Goal: Task Accomplishment & Management: Manage account settings

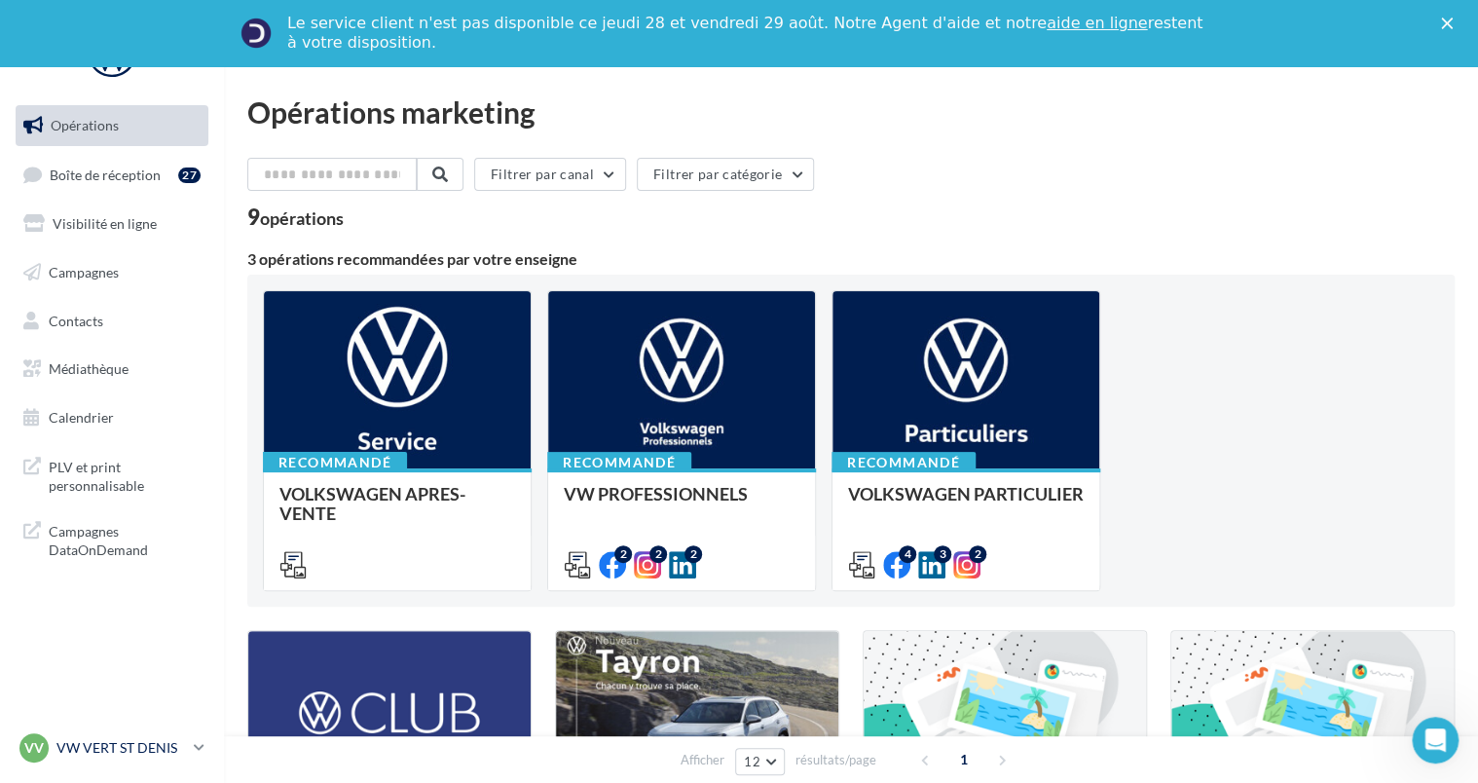
click at [73, 740] on p "VW VERT ST DENIS" at bounding box center [120, 747] width 129 height 19
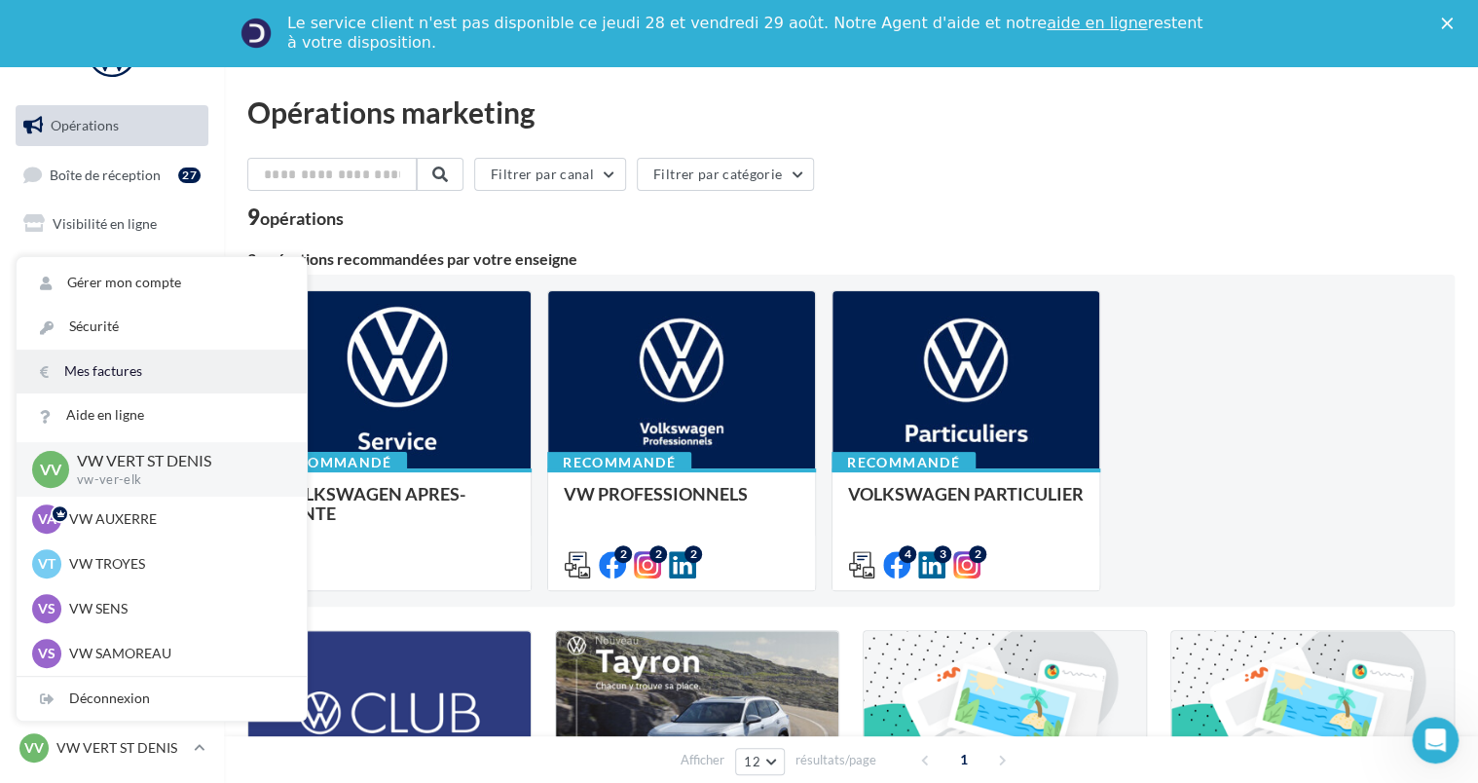
click at [71, 358] on link "Mes factures" at bounding box center [162, 371] width 290 height 44
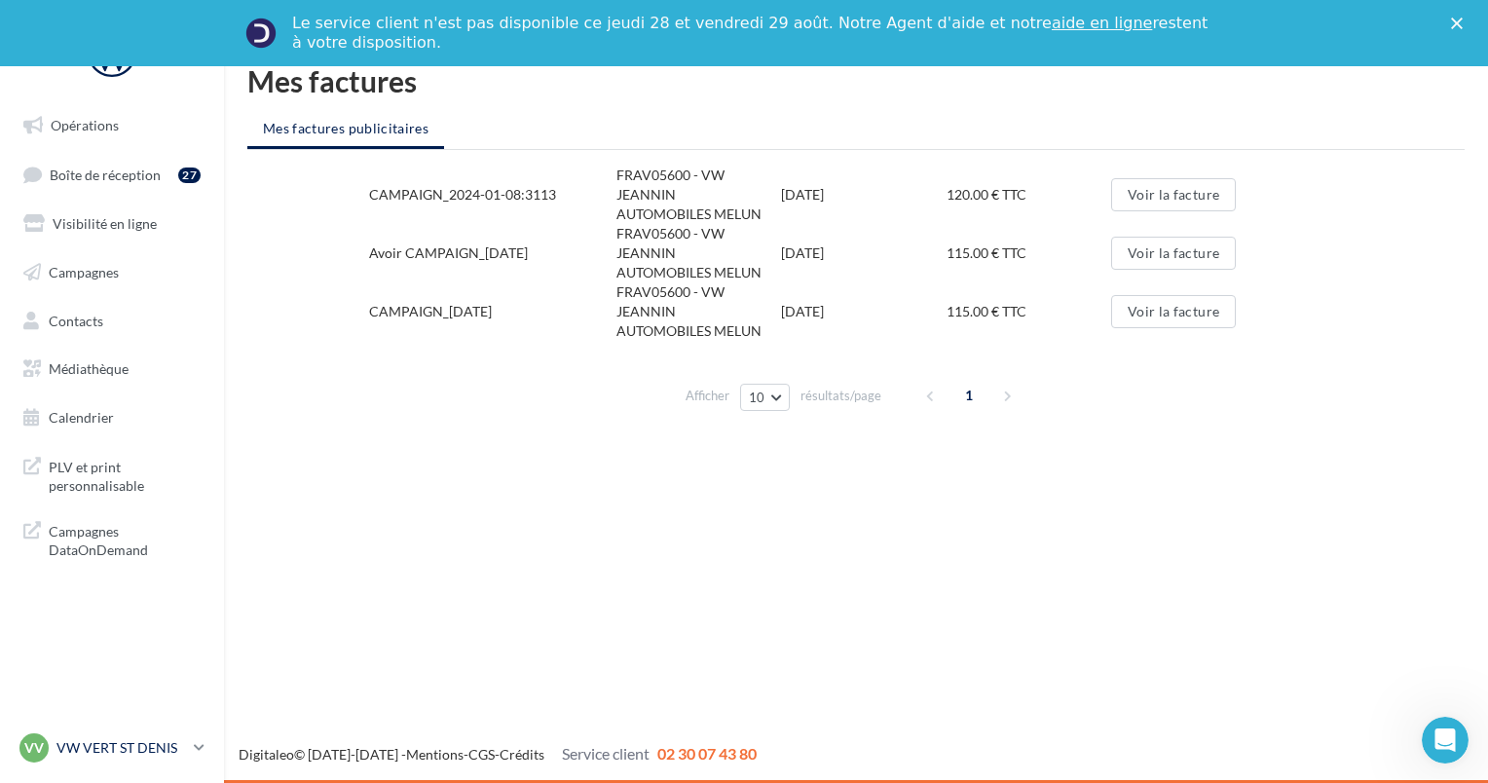
click at [78, 729] on nav "Opérations Boîte de réception 27 Visibilité en ligne Campagnes Contacts Médiath…" at bounding box center [112, 391] width 224 height 783
click at [110, 752] on p "VW VERT ST DENIS" at bounding box center [120, 747] width 129 height 19
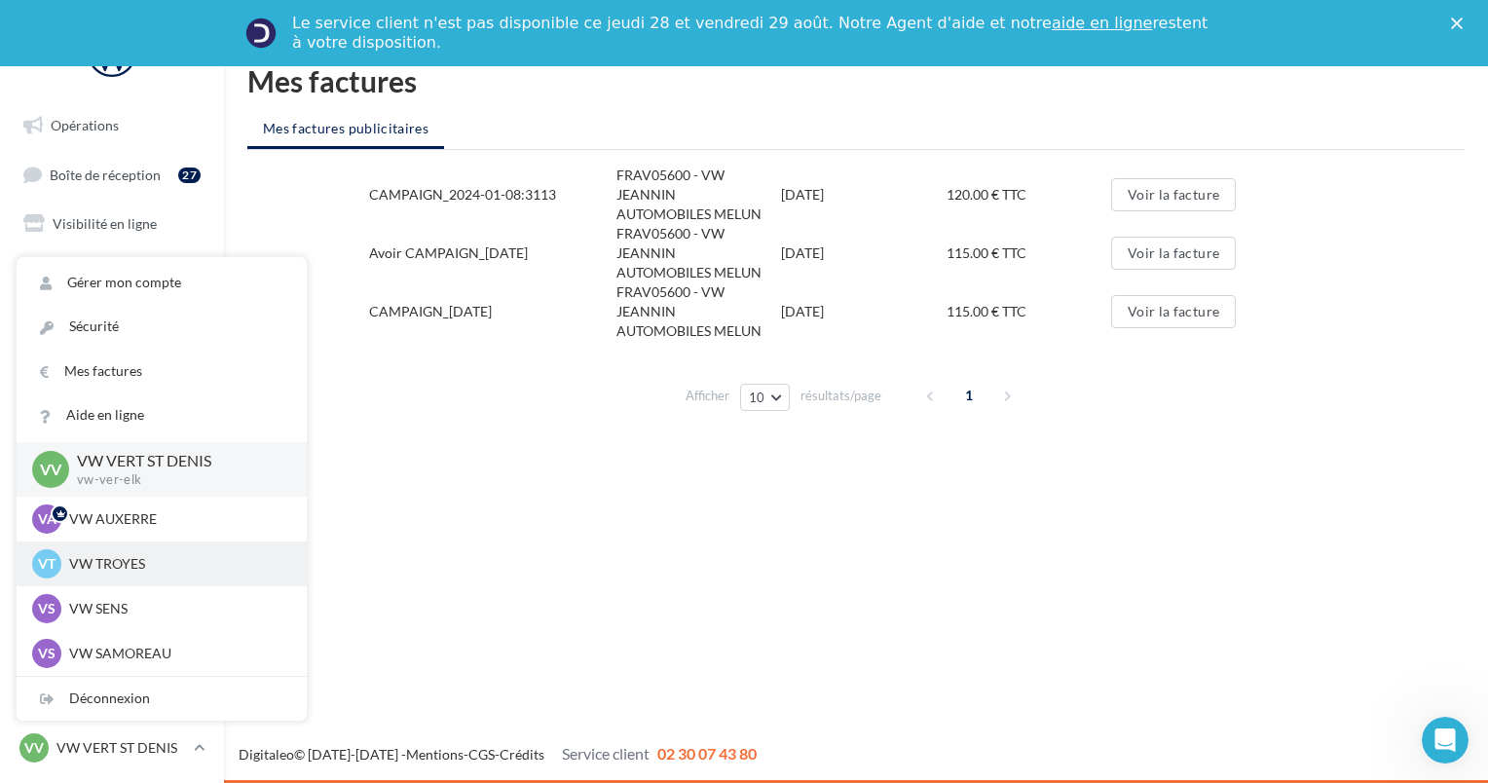
click at [117, 569] on p "VW TROYES" at bounding box center [176, 563] width 214 height 19
